Goal: Check status: Check status

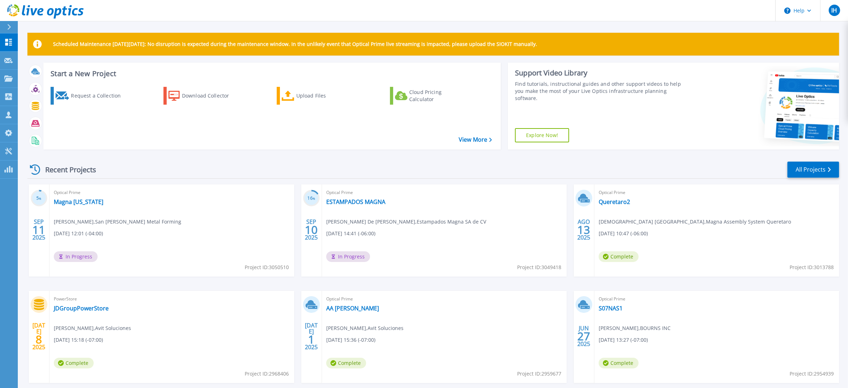
click at [70, 206] on div "Optical Prime Magna [US_STATE] [PERSON_NAME] , [GEOGRAPHIC_DATA][PERSON_NAME] M…" at bounding box center [172, 231] width 245 height 92
click at [71, 204] on link "Magna [US_STATE]" at bounding box center [79, 201] width 50 height 7
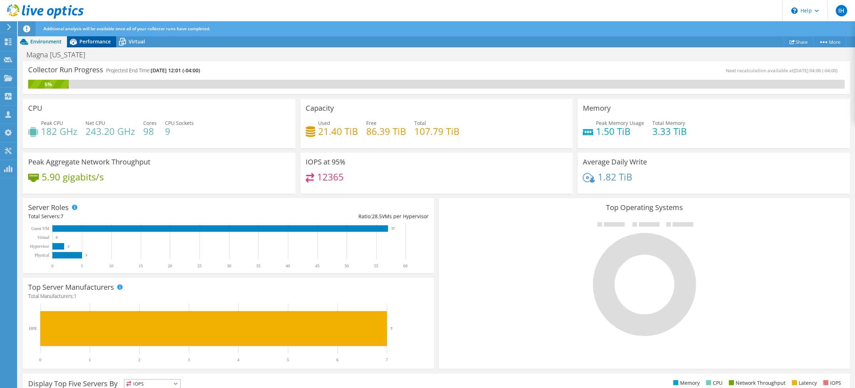
click at [95, 41] on span "Performance" at bounding box center [94, 41] width 31 height 7
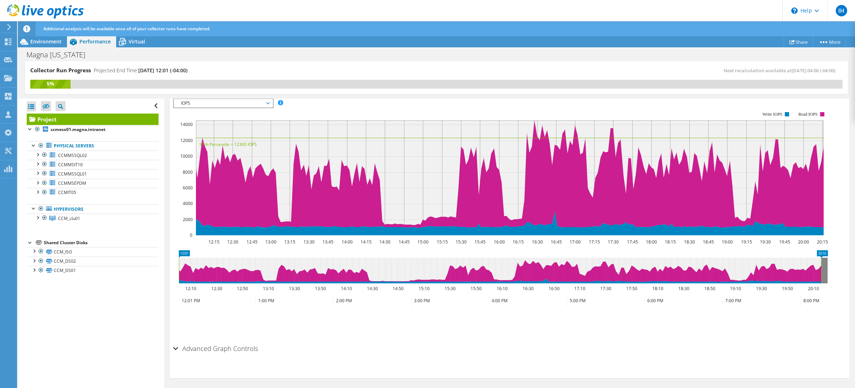
scroll to position [149, 0]
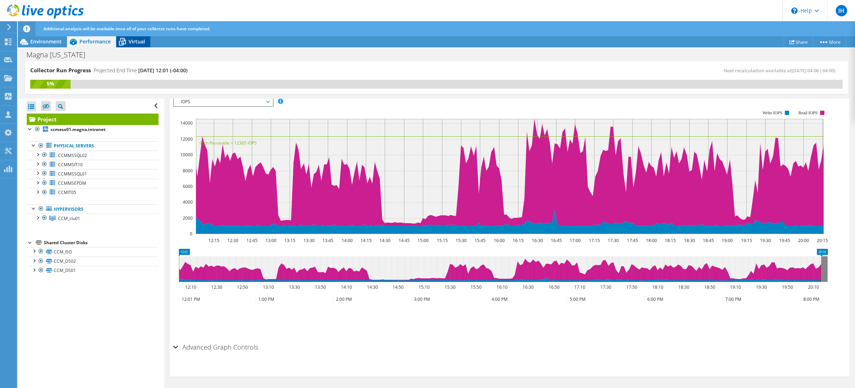
click at [132, 41] on span "Virtual" at bounding box center [137, 41] width 16 height 7
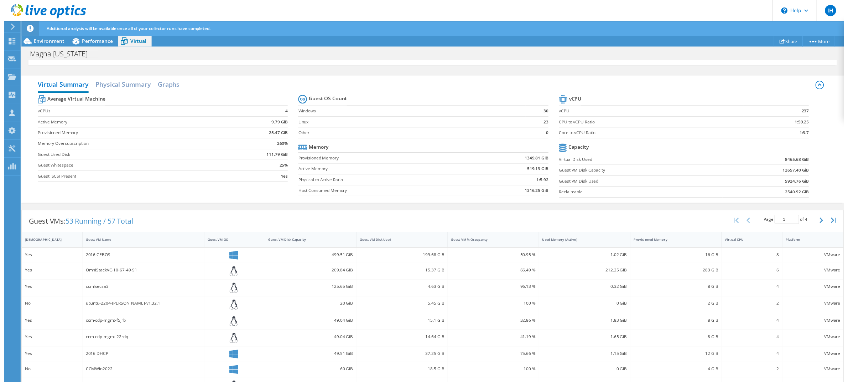
scroll to position [0, 0]
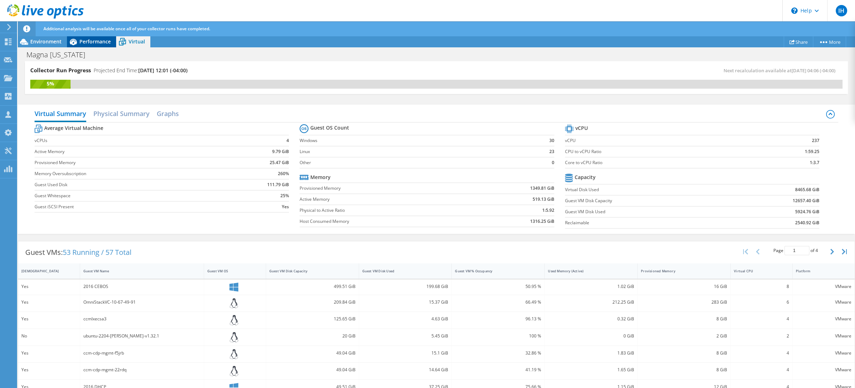
click at [90, 45] on div "Performance" at bounding box center [91, 41] width 49 height 11
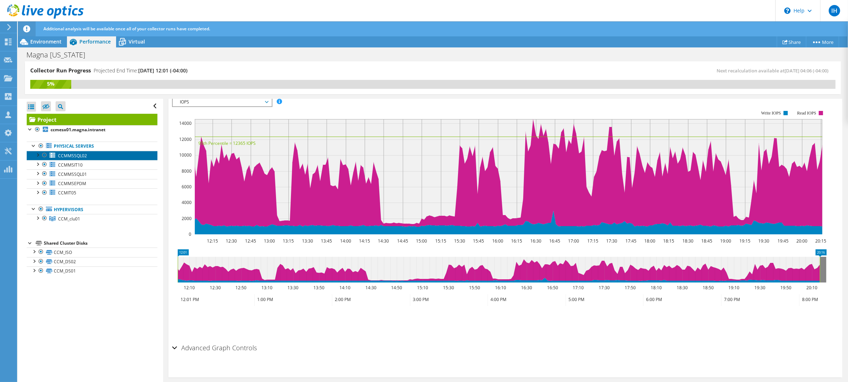
click at [75, 153] on span "CCMMSSQL02" at bounding box center [72, 156] width 29 height 6
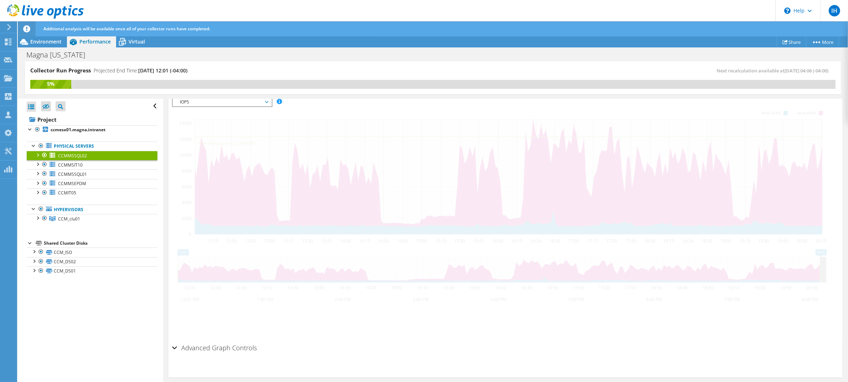
scroll to position [123, 0]
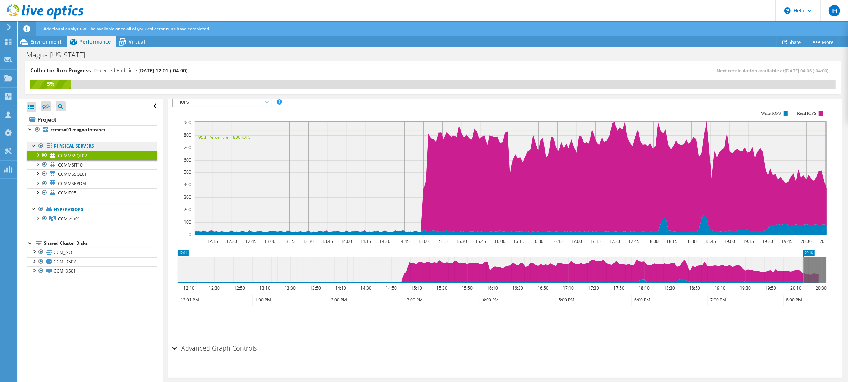
click at [78, 148] on link "Physical Servers" at bounding box center [92, 145] width 131 height 9
click at [62, 133] on link "ccmesx01.magna.intranet" at bounding box center [92, 129] width 131 height 9
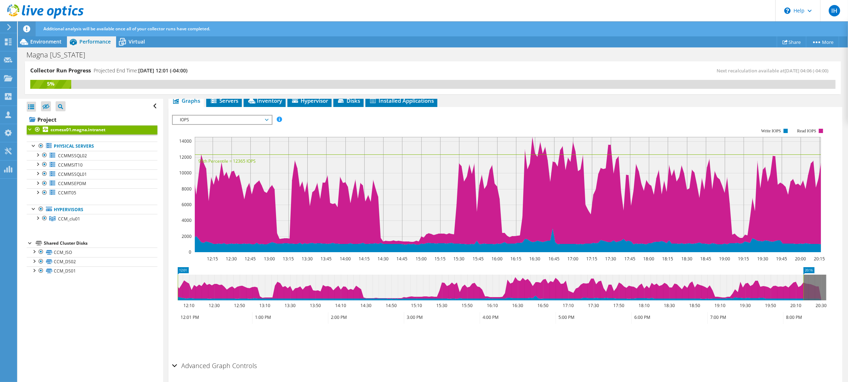
scroll to position [141, 0]
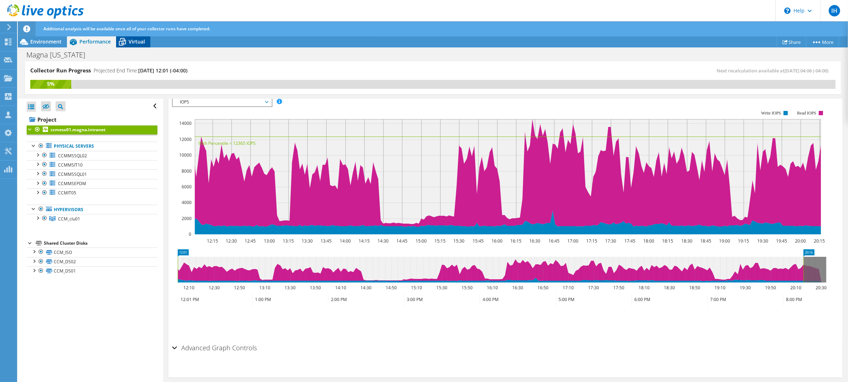
click at [138, 47] on div "Virtual" at bounding box center [133, 41] width 34 height 11
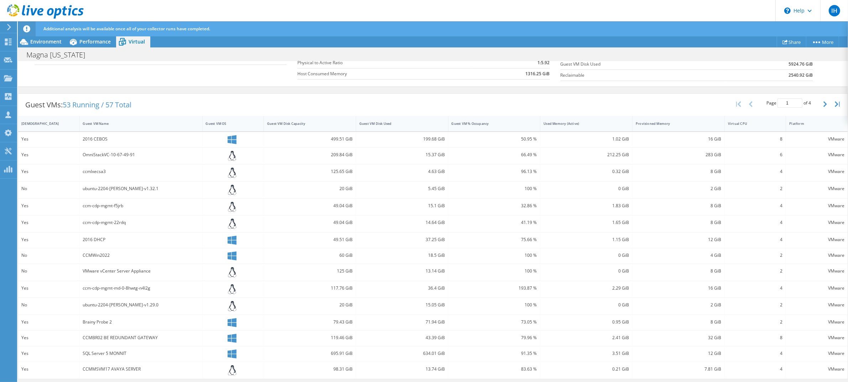
scroll to position [149, 0]
drag, startPoint x: 352, startPoint y: 271, endPoint x: 297, endPoint y: 267, distance: 55.0
click at [297, 267] on div "125 GiB" at bounding box center [310, 272] width 92 height 17
drag, startPoint x: 84, startPoint y: 270, endPoint x: 160, endPoint y: 267, distance: 76.4
click at [159, 267] on div "VMware vCenter Server Appliance" at bounding box center [141, 272] width 123 height 17
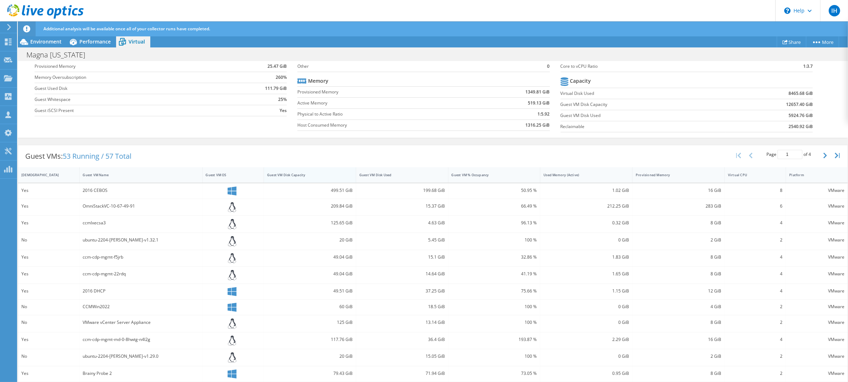
scroll to position [0, 0]
